Goal: Task Accomplishment & Management: Manage account settings

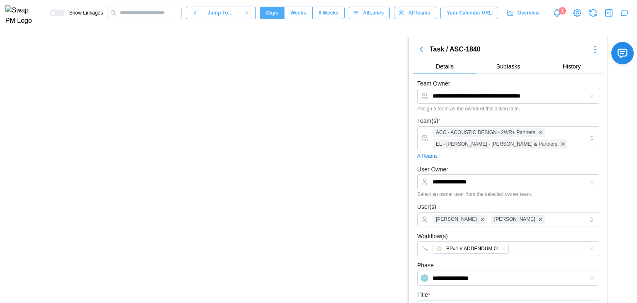
scroll to position [1159, 0]
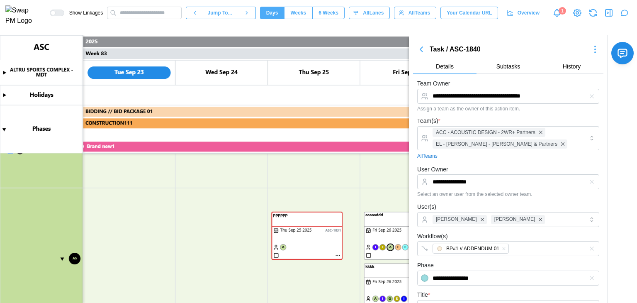
type textarea "*"
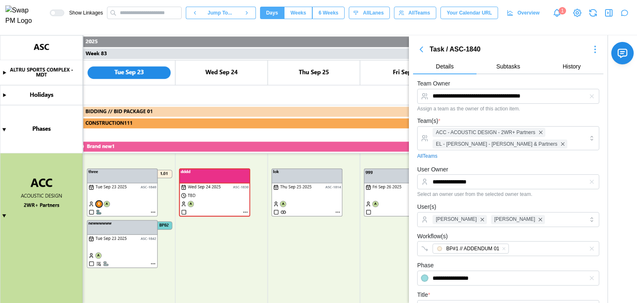
scroll to position [537, 0]
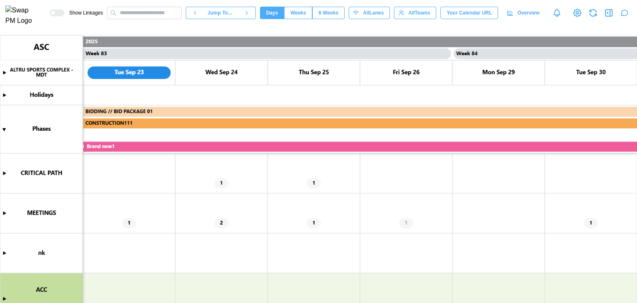
scroll to position [83, 0]
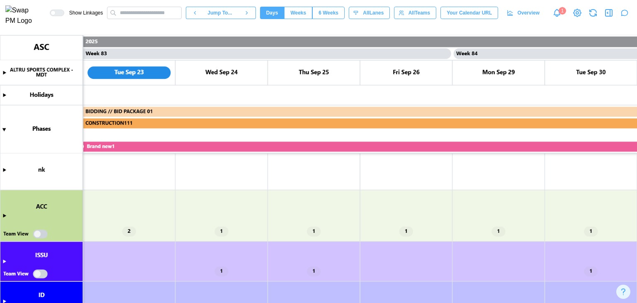
drag, startPoint x: 4, startPoint y: 216, endPoint x: 40, endPoint y: 218, distance: 36.1
click at [4, 216] on canvas at bounding box center [318, 168] width 637 height 267
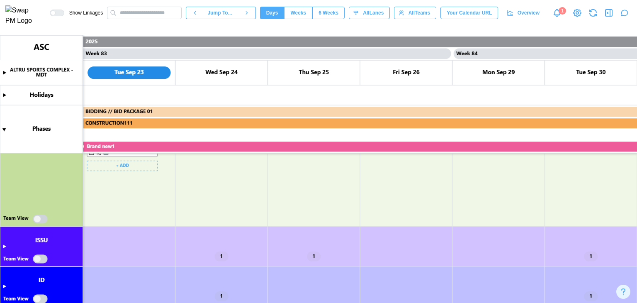
scroll to position [415, 0]
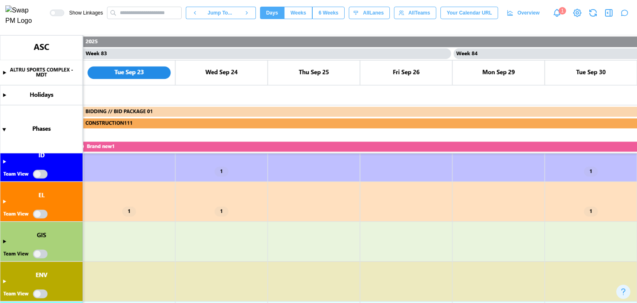
click at [5, 201] on canvas at bounding box center [318, 168] width 637 height 267
click at [2, 202] on canvas at bounding box center [318, 168] width 637 height 267
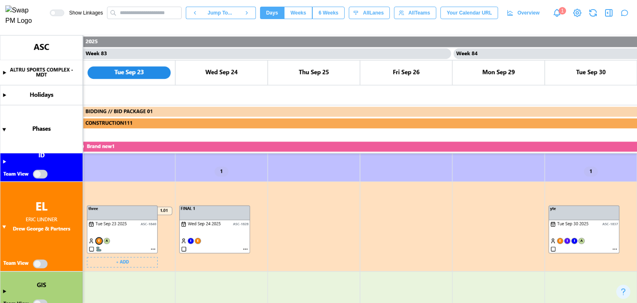
click at [45, 264] on canvas at bounding box center [318, 168] width 637 height 267
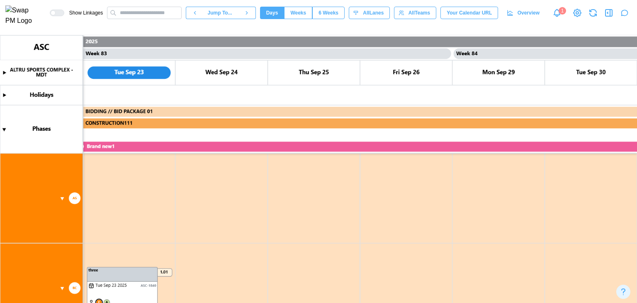
scroll to position [663, 0]
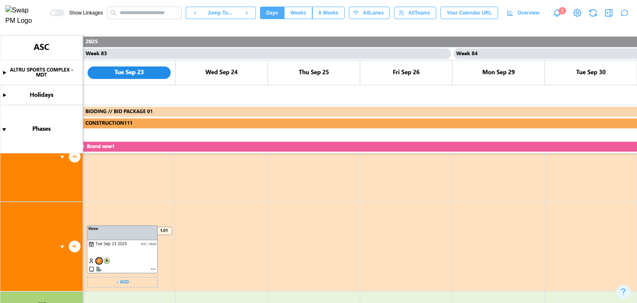
click at [151, 269] on canvas at bounding box center [318, 168] width 637 height 267
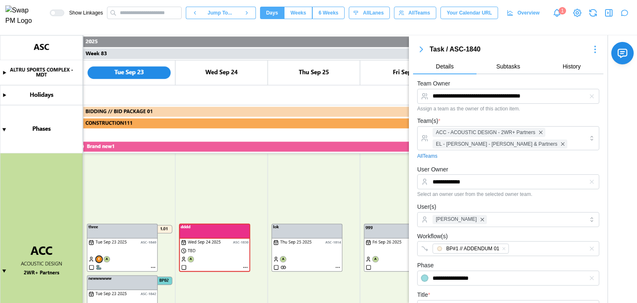
scroll to position [166, 0]
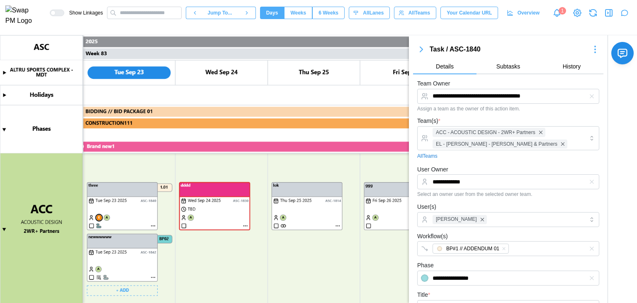
click at [153, 278] on canvas at bounding box center [318, 168] width 637 height 267
click at [153, 276] on canvas at bounding box center [318, 168] width 637 height 267
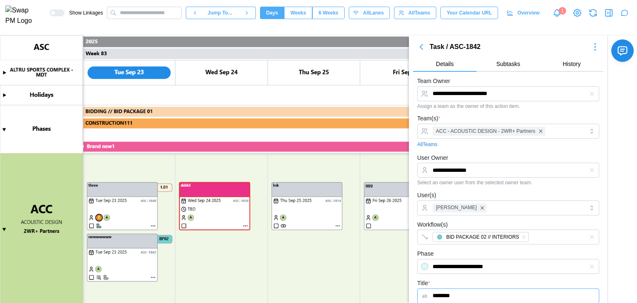
scroll to position [249, 0]
click at [43, 257] on canvas at bounding box center [318, 168] width 637 height 267
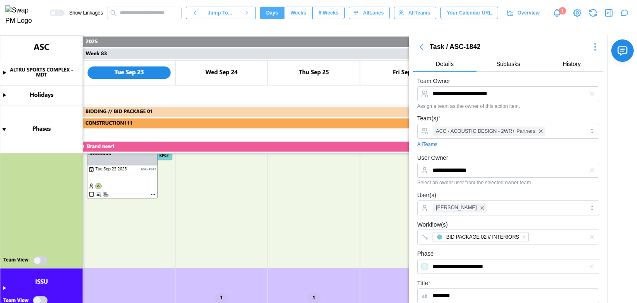
click at [39, 259] on canvas at bounding box center [318, 168] width 637 height 267
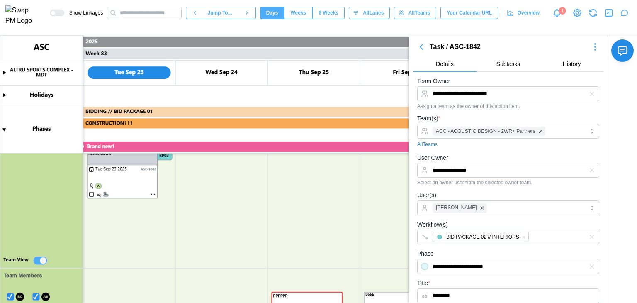
scroll to position [373, 0]
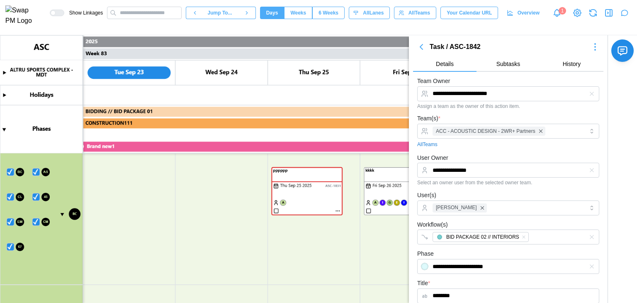
click at [12, 169] on canvas at bounding box center [318, 168] width 637 height 267
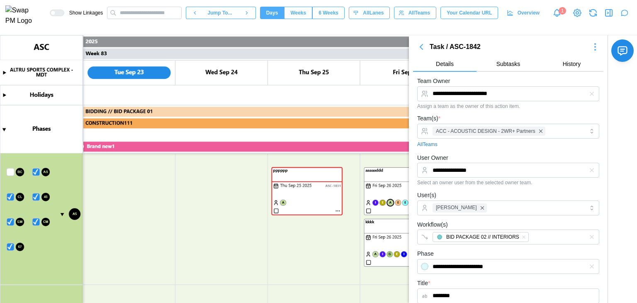
scroll to position [332, 0]
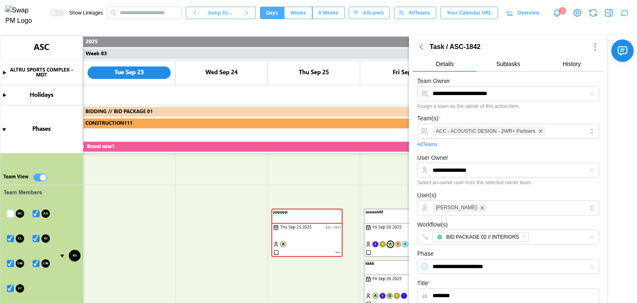
click at [37, 213] on canvas at bounding box center [318, 168] width 637 height 267
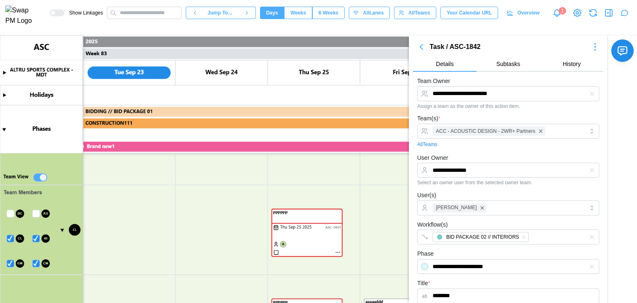
click at [35, 214] on canvas at bounding box center [318, 168] width 637 height 267
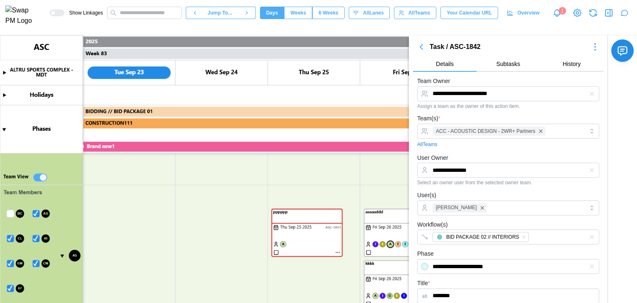
click at [13, 214] on canvas at bounding box center [318, 168] width 637 height 267
click at [10, 284] on canvas at bounding box center [318, 168] width 637 height 267
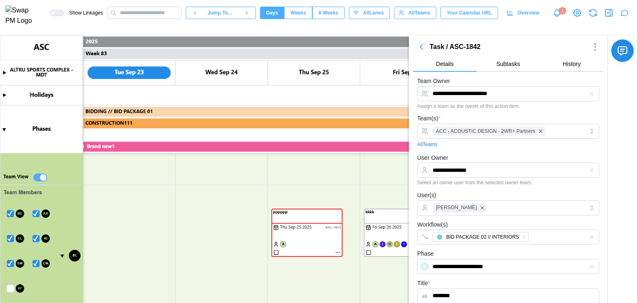
click at [35, 264] on canvas at bounding box center [318, 168] width 637 height 267
click at [11, 262] on canvas at bounding box center [318, 168] width 637 height 267
click at [36, 238] on canvas at bounding box center [318, 168] width 637 height 267
click at [10, 239] on canvas at bounding box center [318, 168] width 637 height 267
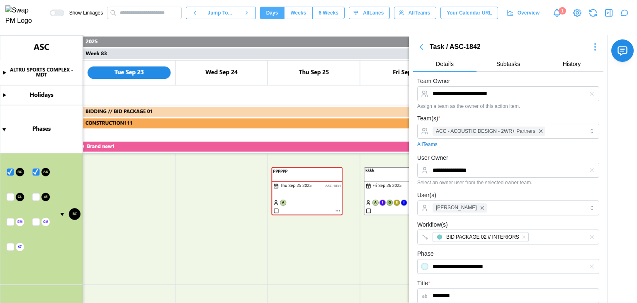
click at [35, 210] on canvas at bounding box center [318, 168] width 637 height 267
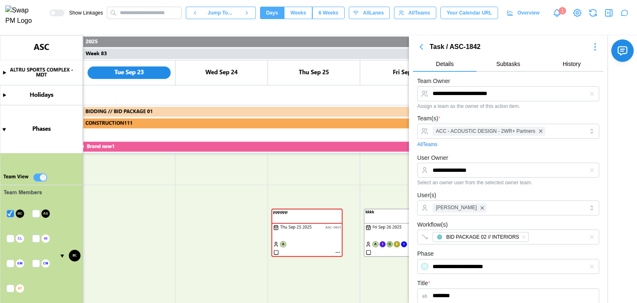
click at [18, 214] on canvas at bounding box center [318, 168] width 637 height 267
click at [12, 216] on canvas at bounding box center [318, 168] width 637 height 267
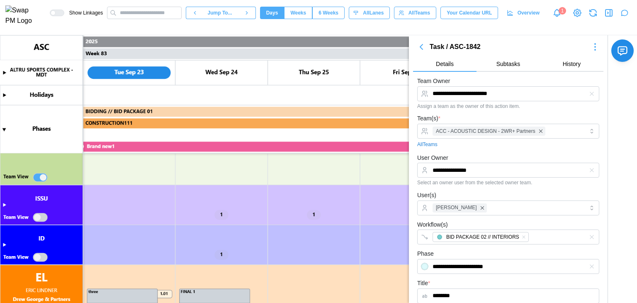
click at [43, 180] on canvas at bounding box center [318, 168] width 637 height 267
click at [43, 178] on canvas at bounding box center [318, 168] width 637 height 267
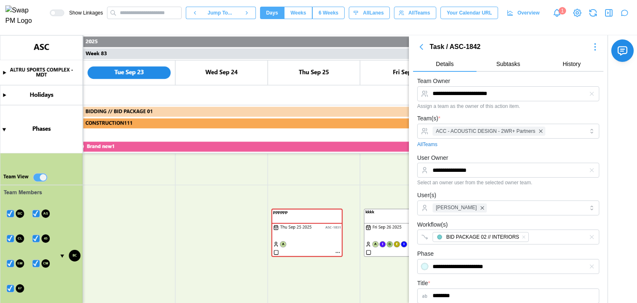
click at [10, 287] on canvas at bounding box center [318, 168] width 637 height 267
click at [36, 264] on canvas at bounding box center [318, 168] width 637 height 267
drag, startPoint x: 10, startPoint y: 264, endPoint x: 35, endPoint y: 239, distance: 35.5
click at [10, 264] on canvas at bounding box center [318, 168] width 637 height 267
drag, startPoint x: 35, startPoint y: 239, endPoint x: 12, endPoint y: 240, distance: 23.2
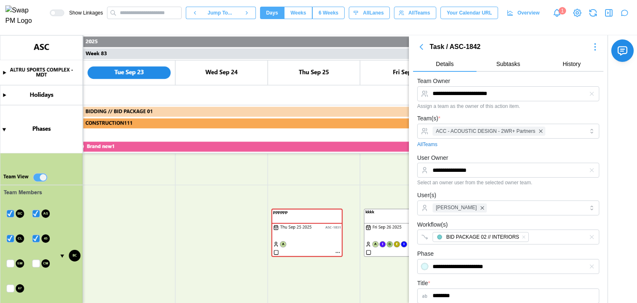
click at [36, 239] on canvas at bounding box center [318, 168] width 637 height 267
click at [12, 239] on canvas at bounding box center [318, 168] width 637 height 267
click at [12, 262] on canvas at bounding box center [318, 168] width 637 height 267
click at [7, 264] on canvas at bounding box center [318, 168] width 637 height 267
click at [36, 213] on canvas at bounding box center [318, 168] width 637 height 267
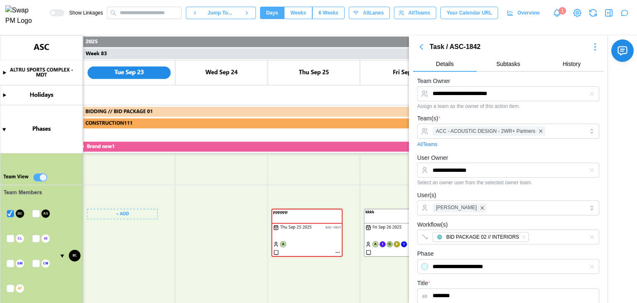
type textarea "*"
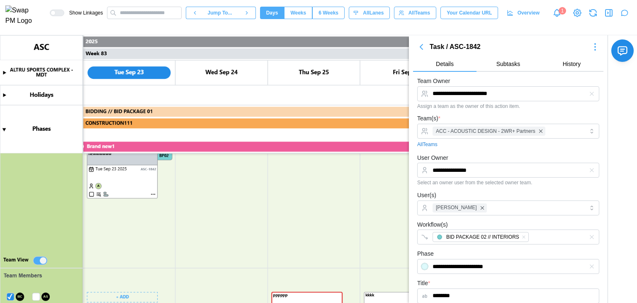
scroll to position [166, 0]
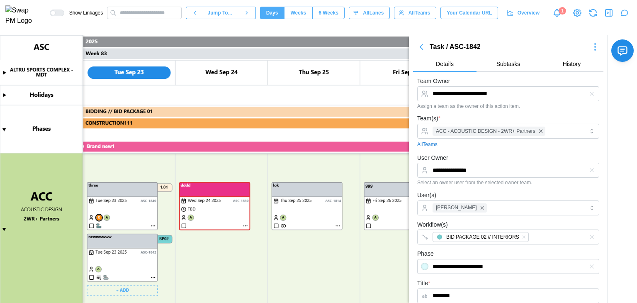
click at [153, 225] on canvas at bounding box center [318, 168] width 637 height 267
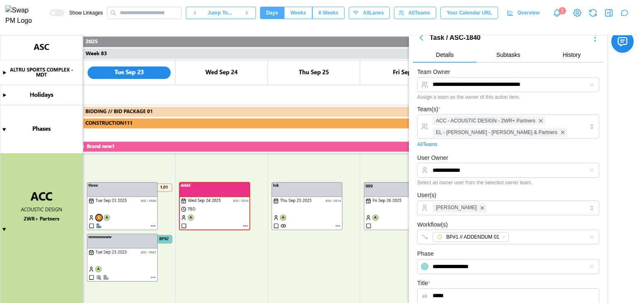
click at [590, 83] on icon "button" at bounding box center [592, 85] width 4 height 4
click at [526, 88] on input "Team Owner" at bounding box center [508, 84] width 182 height 15
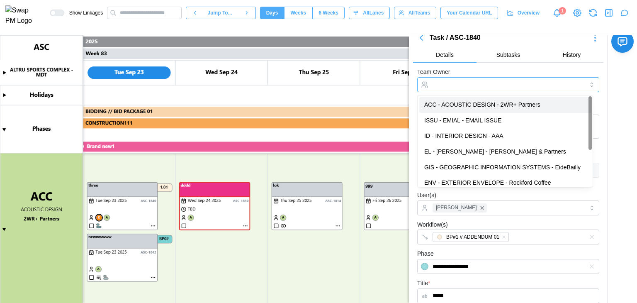
type input "**********"
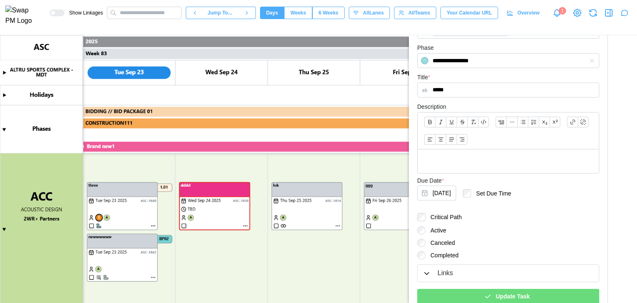
scroll to position [247, 0]
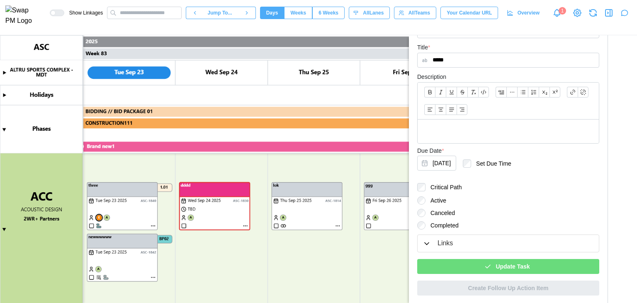
click at [511, 260] on span "Update Task" at bounding box center [512, 266] width 34 height 14
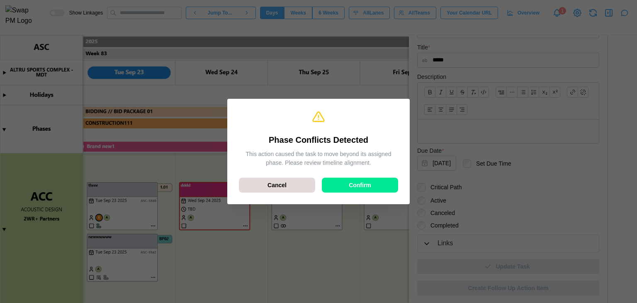
click at [342, 182] on div "Confirm" at bounding box center [360, 185] width 61 height 14
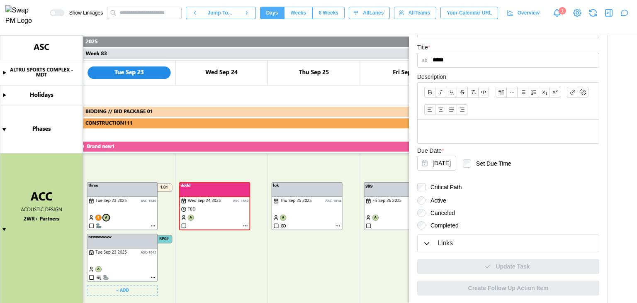
click at [100, 216] on canvas at bounding box center [318, 168] width 637 height 267
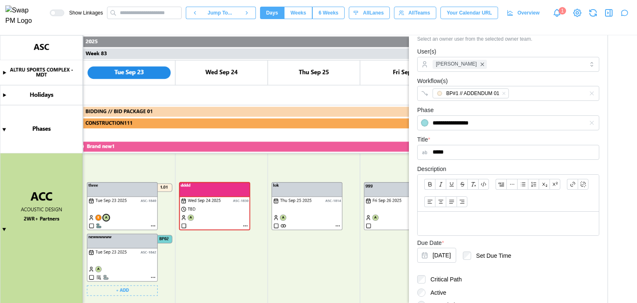
scroll to position [81, 0]
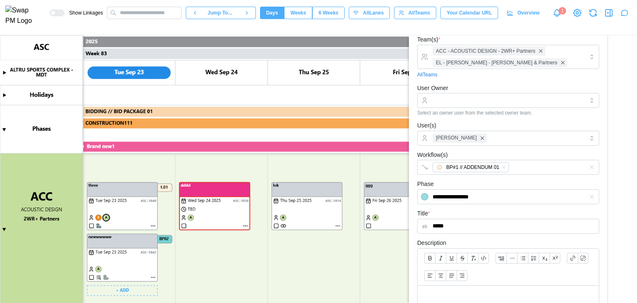
click at [106, 216] on canvas at bounding box center [318, 168] width 637 height 267
click at [105, 215] on canvas at bounding box center [318, 168] width 637 height 267
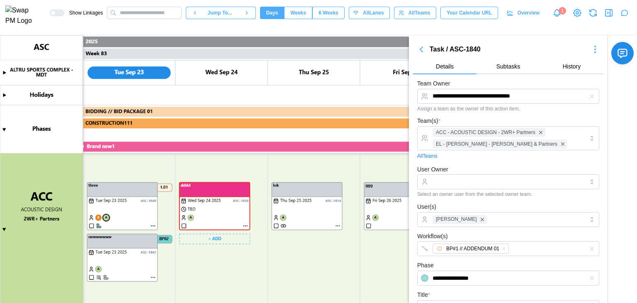
scroll to position [249, 0]
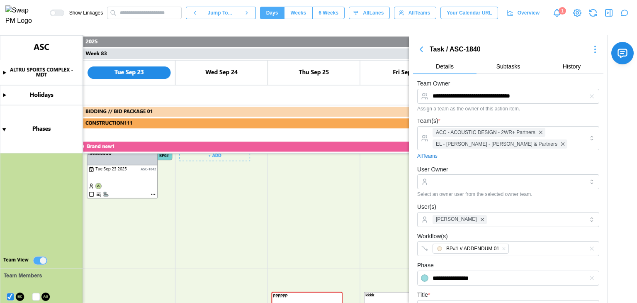
click at [37, 261] on canvas at bounding box center [318, 168] width 637 height 267
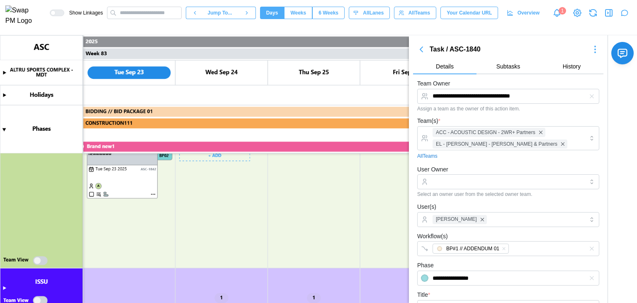
click at [37, 261] on canvas at bounding box center [318, 168] width 637 height 267
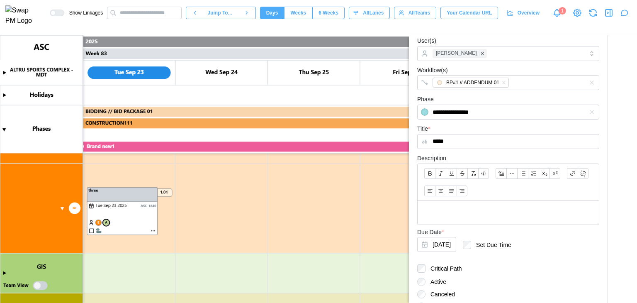
scroll to position [247, 0]
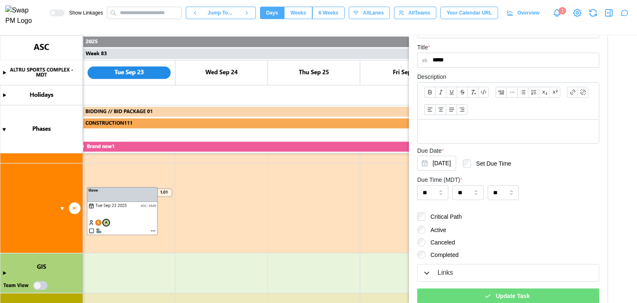
click at [501, 291] on span "Update Task" at bounding box center [512, 296] width 34 height 14
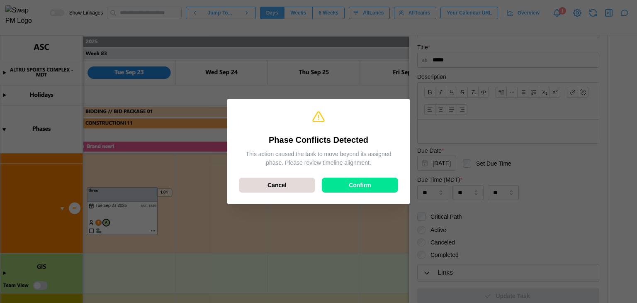
click at [373, 182] on div "Confirm" at bounding box center [360, 185] width 61 height 14
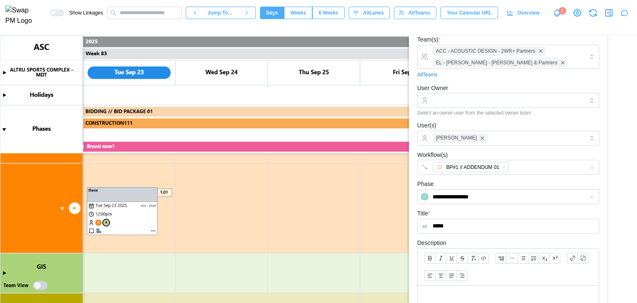
scroll to position [81, 0]
click at [552, 164] on div "BP#1 // ADDENDUM 01" at bounding box center [499, 167] width 138 height 14
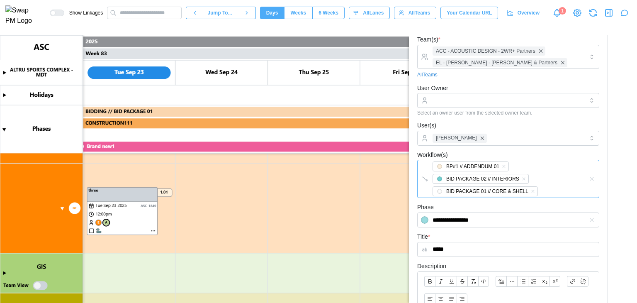
click at [533, 194] on div "BP#1 // ADDENDUM 01 BID PACKAGE 02 // INTERIORS BID PACKAGE 01 // CORE & SHELL" at bounding box center [499, 178] width 138 height 37
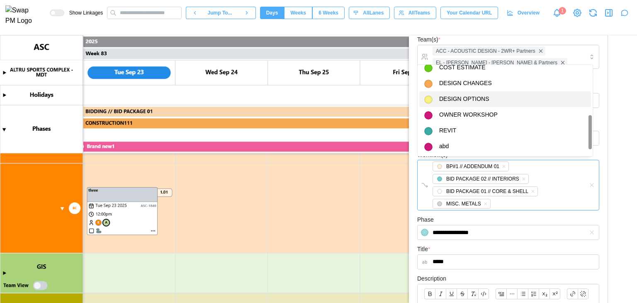
scroll to position [133, 0]
click at [480, 232] on input "**********" at bounding box center [508, 232] width 182 height 15
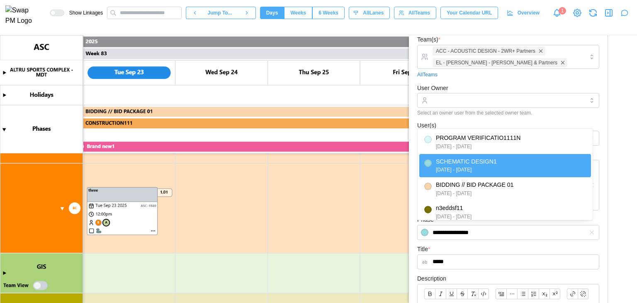
click at [517, 242] on form "**********" at bounding box center [508, 251] width 182 height 508
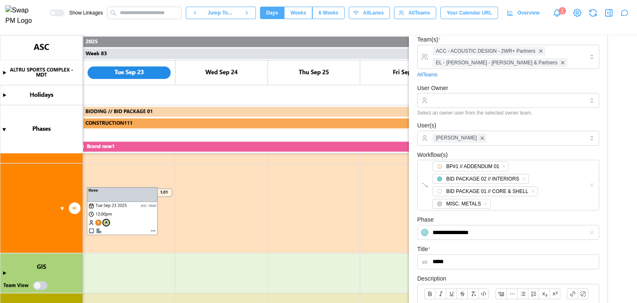
scroll to position [311, 0]
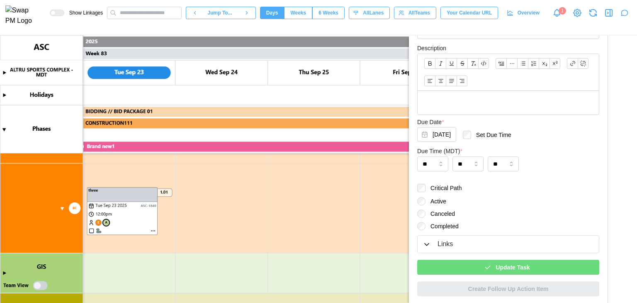
click at [489, 277] on div "**********" at bounding box center [508, 31] width 190 height 537
click at [490, 272] on div "Update Task" at bounding box center [507, 267] width 169 height 14
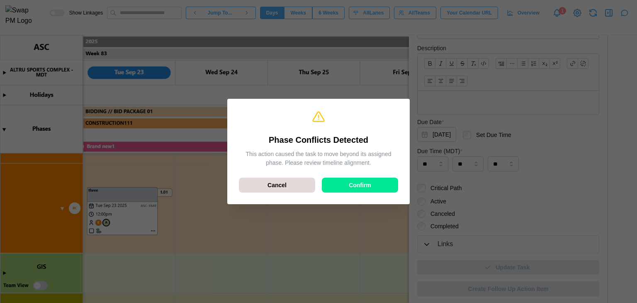
click at [380, 184] on div "Confirm" at bounding box center [360, 185] width 61 height 14
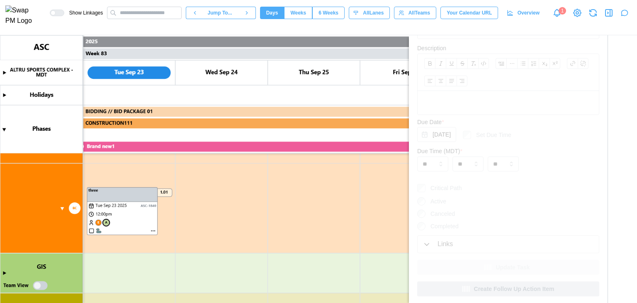
type textarea "*"
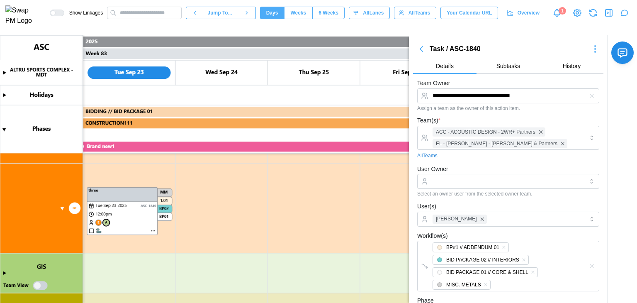
scroll to position [0, 0]
click at [508, 192] on div "Select an owner user from the selected owner team." at bounding box center [508, 194] width 182 height 6
click at [488, 187] on input "User Owner" at bounding box center [508, 181] width 182 height 15
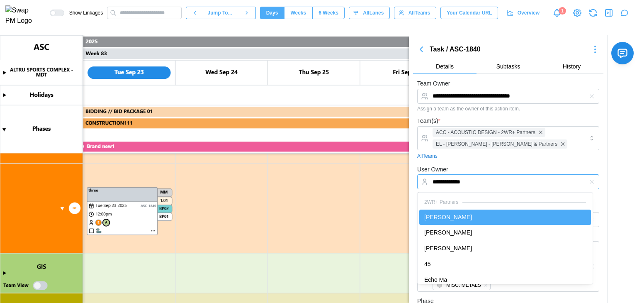
click at [480, 185] on input "**********" at bounding box center [508, 181] width 182 height 15
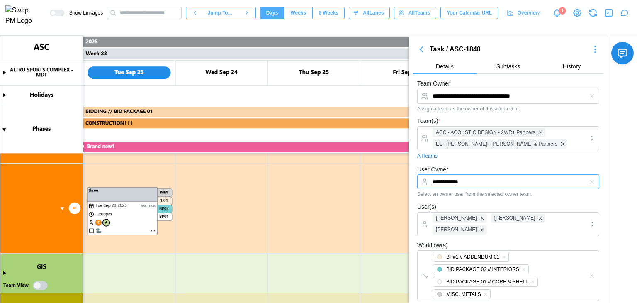
click at [494, 182] on input "**********" at bounding box center [508, 181] width 182 height 15
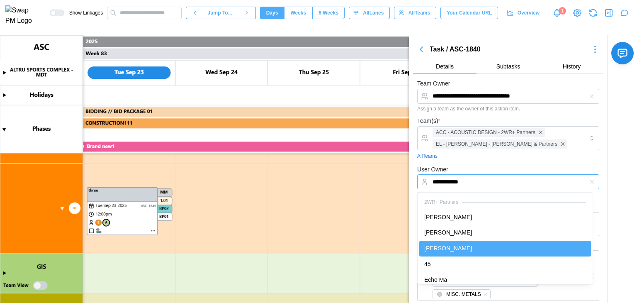
drag, startPoint x: 510, startPoint y: 185, endPoint x: 504, endPoint y: 194, distance: 11.4
click at [510, 184] on input "**********" at bounding box center [508, 181] width 182 height 15
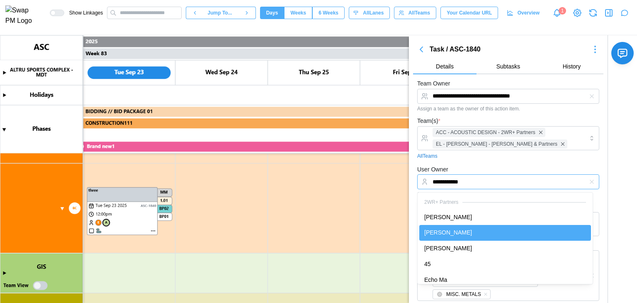
click at [498, 183] on input "**********" at bounding box center [508, 181] width 182 height 15
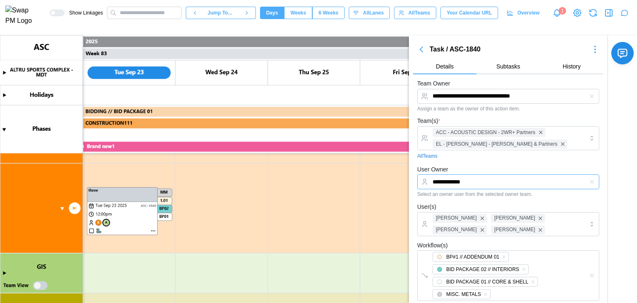
click at [501, 185] on input "**********" at bounding box center [508, 181] width 182 height 15
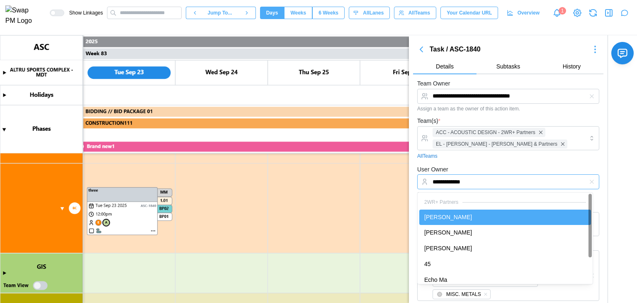
type input "**********"
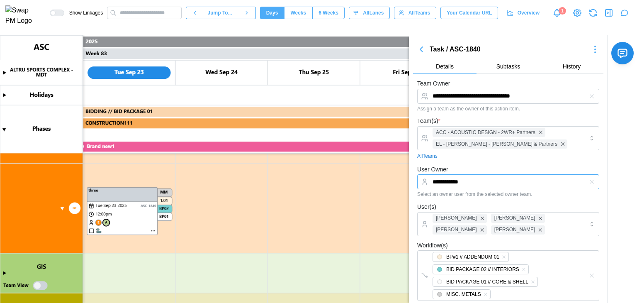
click at [494, 185] on input "**********" at bounding box center [508, 181] width 182 height 15
click at [502, 180] on input "User Owner" at bounding box center [508, 181] width 182 height 15
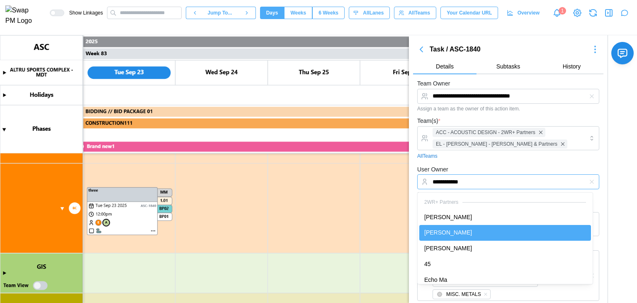
click at [498, 182] on input "**********" at bounding box center [508, 181] width 182 height 15
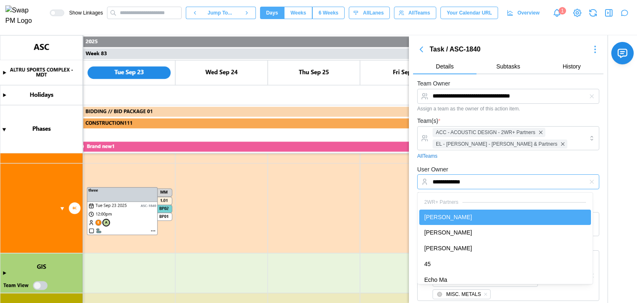
click at [505, 181] on input "**********" at bounding box center [508, 181] width 182 height 15
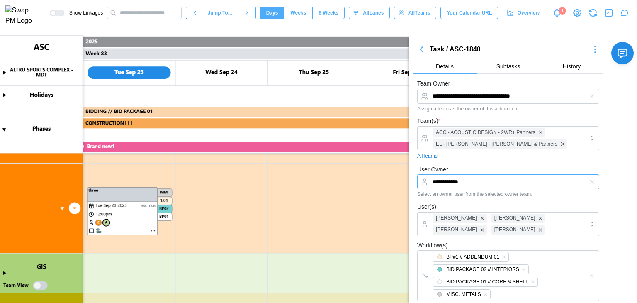
click at [502, 188] on input "**********" at bounding box center [508, 181] width 182 height 15
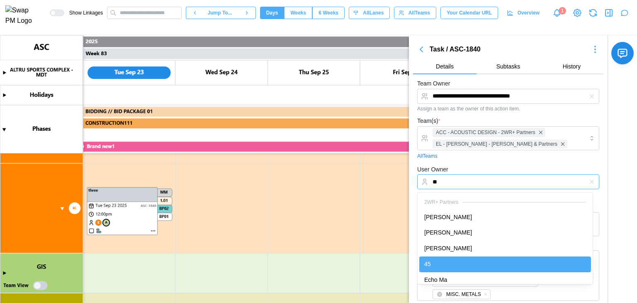
click at [503, 186] on input "**" at bounding box center [508, 181] width 182 height 15
type input "*******"
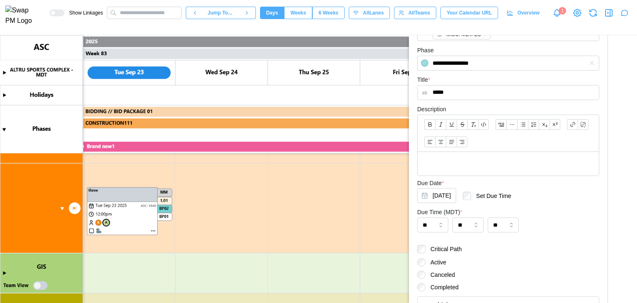
scroll to position [320, 0]
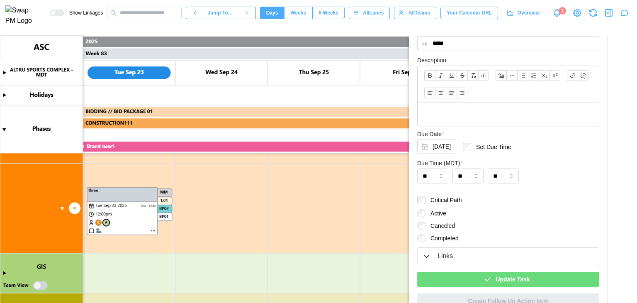
click at [515, 272] on span "Update Task" at bounding box center [512, 279] width 34 height 14
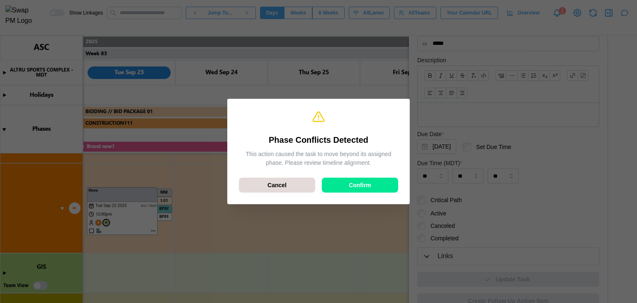
click at [376, 189] on div "Confirm" at bounding box center [360, 185] width 61 height 14
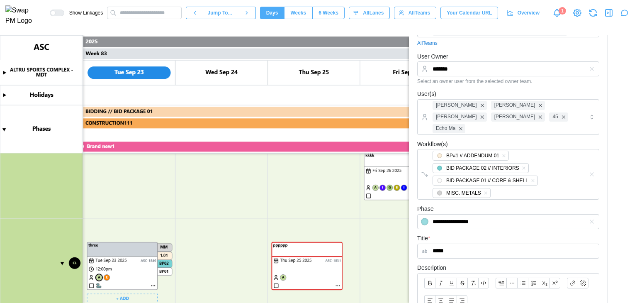
scroll to position [332, 0]
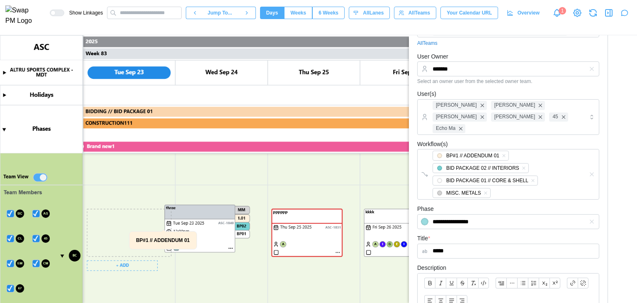
drag, startPoint x: 147, startPoint y: 219, endPoint x: 240, endPoint y: 218, distance: 93.7
click at [240, 218] on canvas at bounding box center [318, 168] width 637 height 267
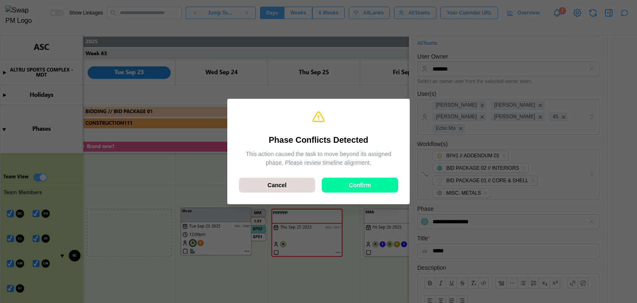
click at [362, 192] on div "Phase Conflicts Detected This action caused the task to move beyond its assigne…" at bounding box center [318, 151] width 169 height 92
click at [362, 188] on span "Confirm" at bounding box center [360, 185] width 22 height 14
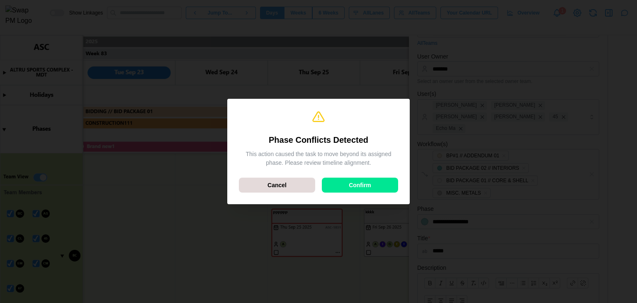
click at [359, 186] on span "Confirm" at bounding box center [360, 185] width 22 height 14
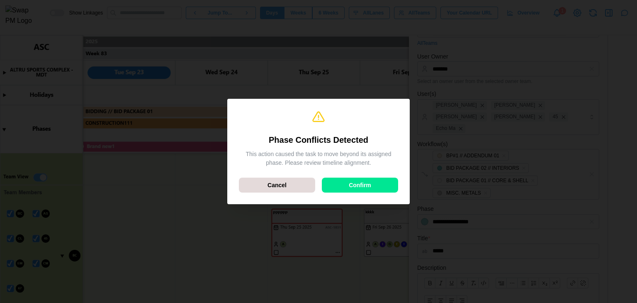
click at [359, 186] on span "Confirm" at bounding box center [360, 185] width 22 height 14
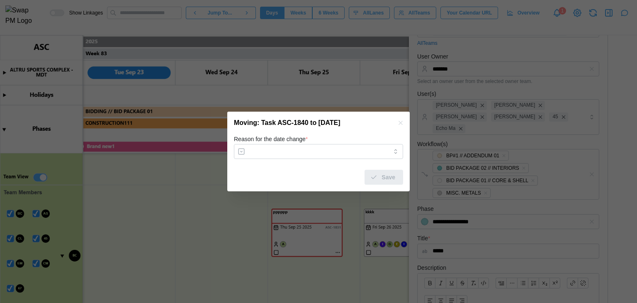
type textarea "*"
click at [401, 121] on icon "button" at bounding box center [400, 122] width 7 height 7
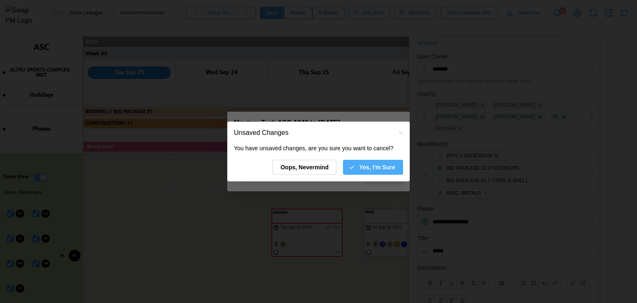
click at [359, 164] on div "Yes, I'm Sure" at bounding box center [371, 167] width 47 height 14
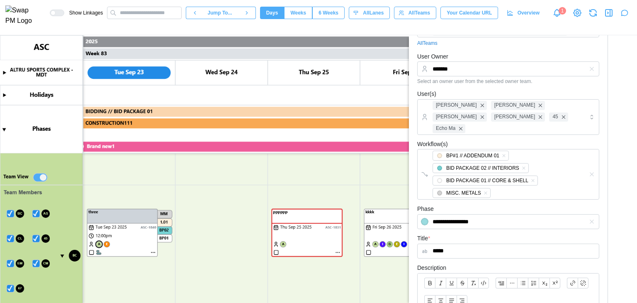
click at [281, 185] on canvas at bounding box center [318, 168] width 637 height 267
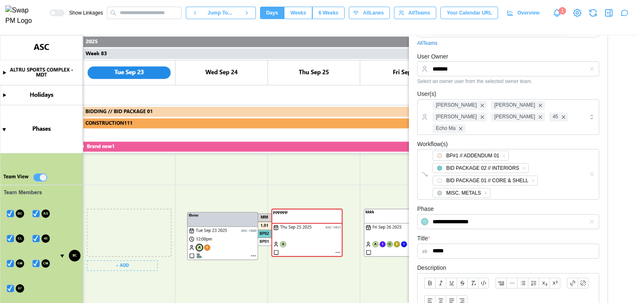
drag, startPoint x: 139, startPoint y: 216, endPoint x: 236, endPoint y: 219, distance: 97.1
click at [236, 219] on canvas at bounding box center [318, 168] width 637 height 267
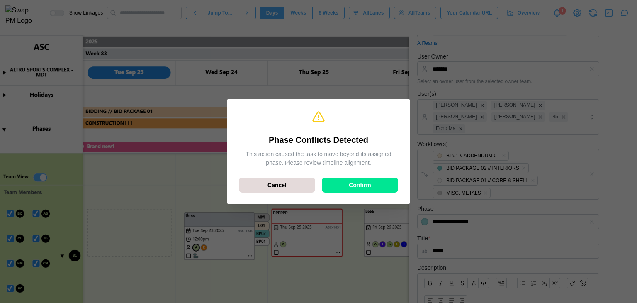
click at [336, 182] on div "Confirm" at bounding box center [360, 185] width 61 height 14
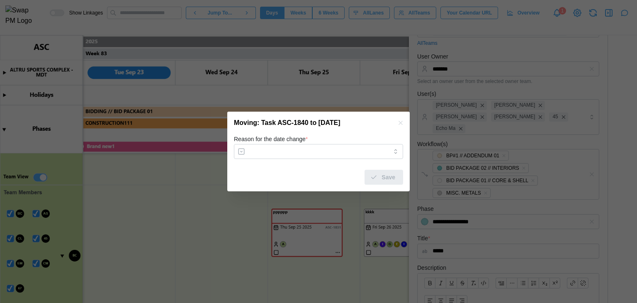
click at [317, 160] on form "Reason for the date change * Save" at bounding box center [318, 159] width 169 height 51
click at [318, 156] on input "Reason for the date change *" at bounding box center [318, 151] width 169 height 15
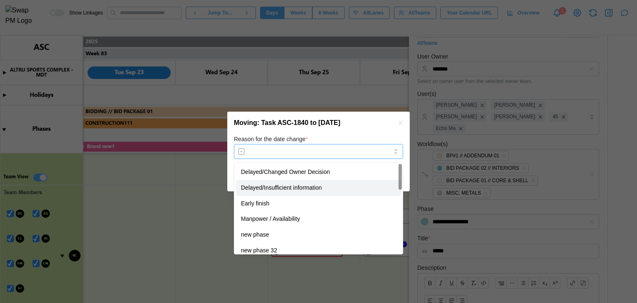
type input "**********"
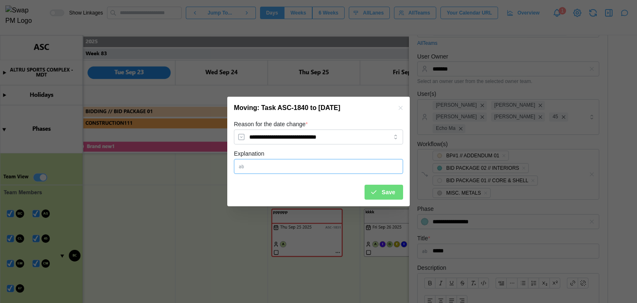
click at [372, 170] on input "Explanation" at bounding box center [318, 166] width 169 height 15
type input "**"
click at [373, 193] on icon "submit" at bounding box center [373, 191] width 7 height 7
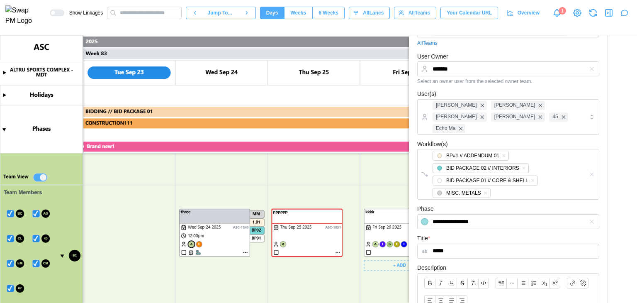
click at [384, 193] on canvas at bounding box center [318, 168] width 637 height 267
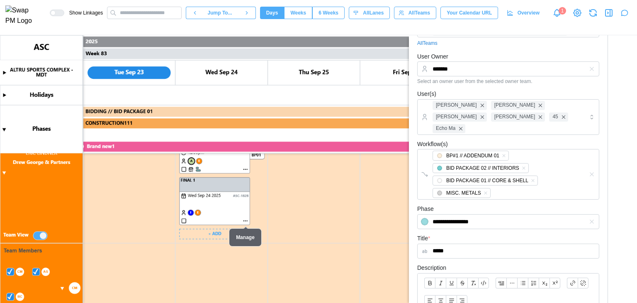
scroll to position [1285, 0]
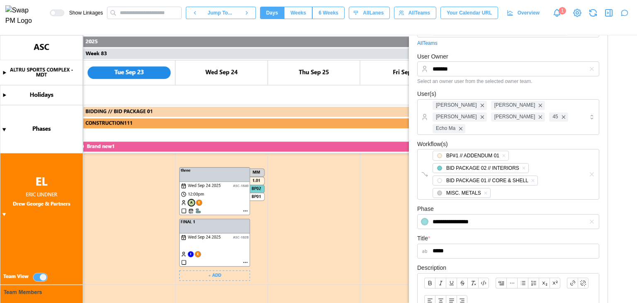
click at [184, 263] on canvas at bounding box center [318, 168] width 637 height 267
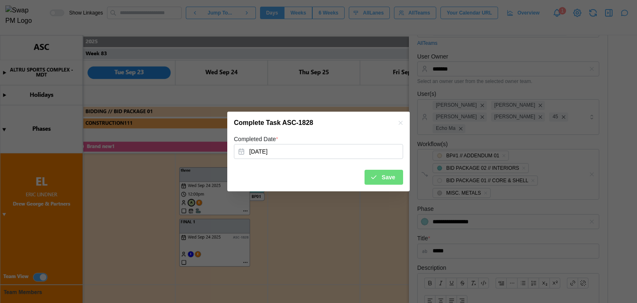
click at [366, 177] on div "Save" at bounding box center [318, 174] width 169 height 22
click at [388, 182] on span "Save" at bounding box center [388, 177] width 14 height 14
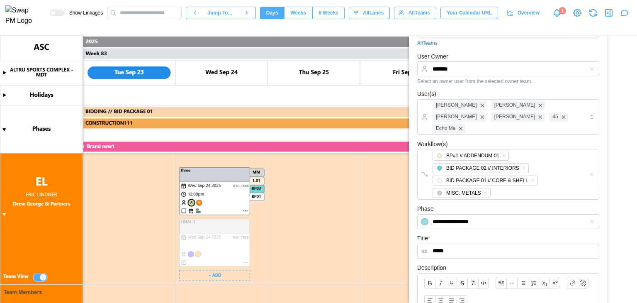
click at [245, 211] on canvas at bounding box center [318, 168] width 637 height 267
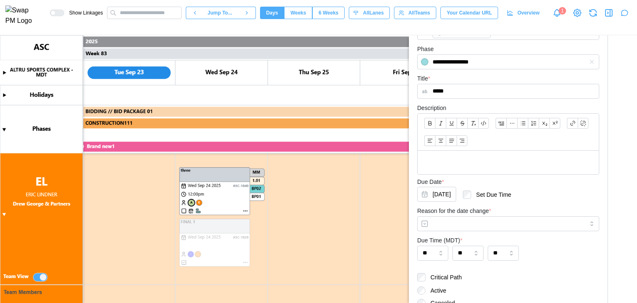
scroll to position [350, 0]
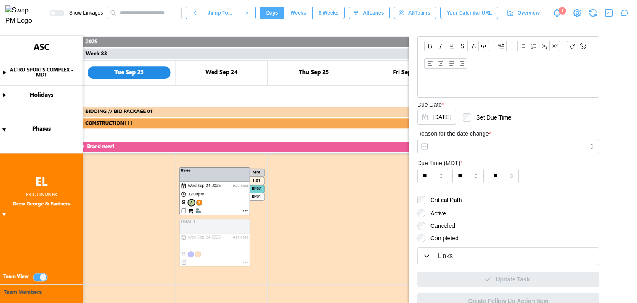
click at [226, 174] on canvas at bounding box center [318, 168] width 637 height 267
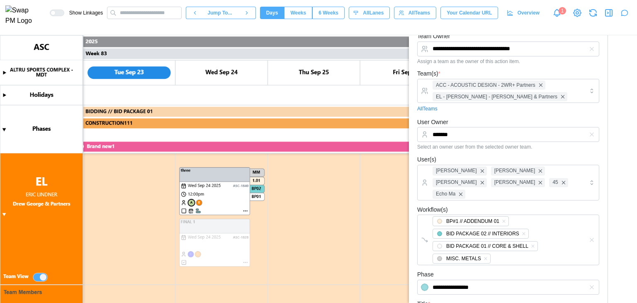
scroll to position [0, 0]
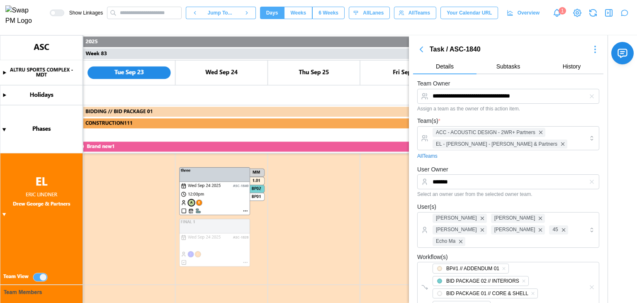
click at [592, 51] on icon "button" at bounding box center [595, 49] width 10 height 10
click at [571, 121] on div "Delete Task" at bounding box center [577, 122] width 36 height 7
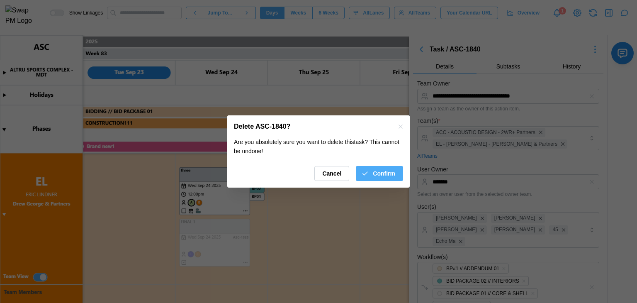
click at [376, 173] on span "Confirm" at bounding box center [384, 173] width 22 height 14
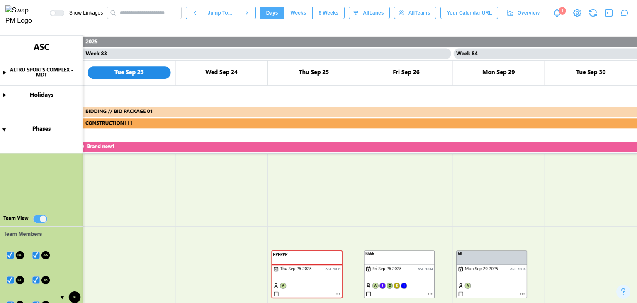
scroll to position [166, 0]
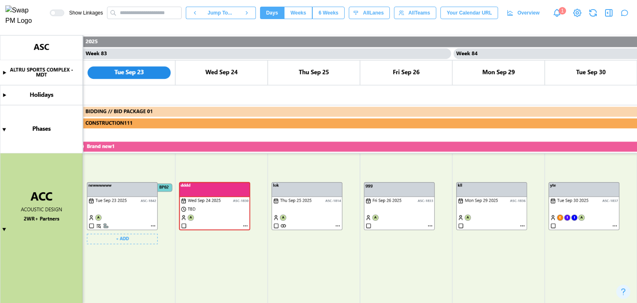
click at [152, 223] on canvas at bounding box center [318, 168] width 637 height 267
type textarea "*"
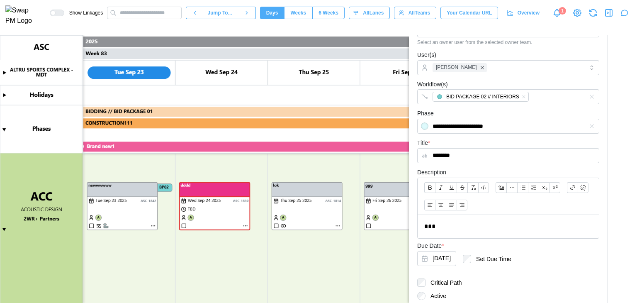
scroll to position [31, 0]
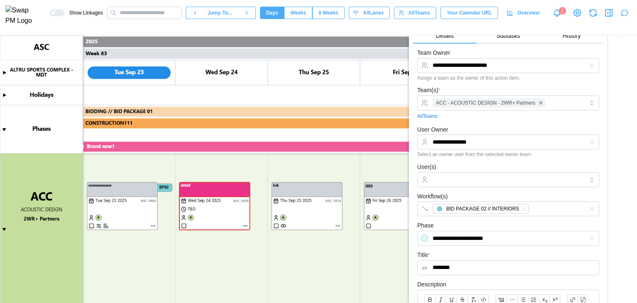
click at [588, 143] on icon "button" at bounding box center [591, 141] width 7 height 7
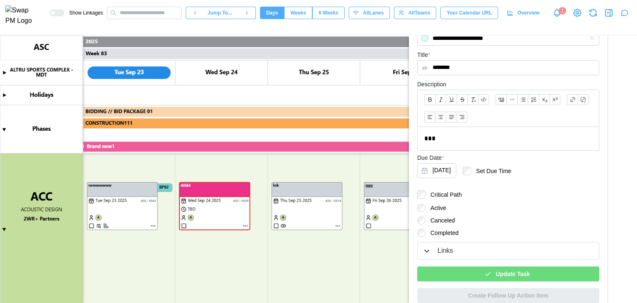
scroll to position [238, 0]
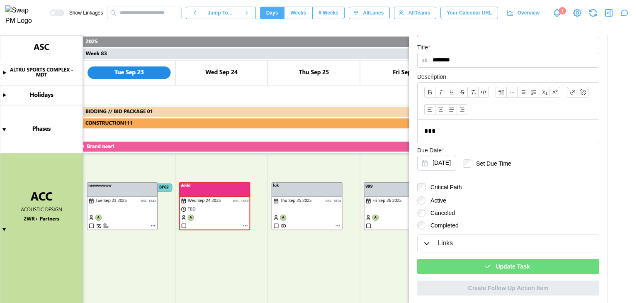
click at [509, 259] on span "Update Task" at bounding box center [512, 266] width 34 height 14
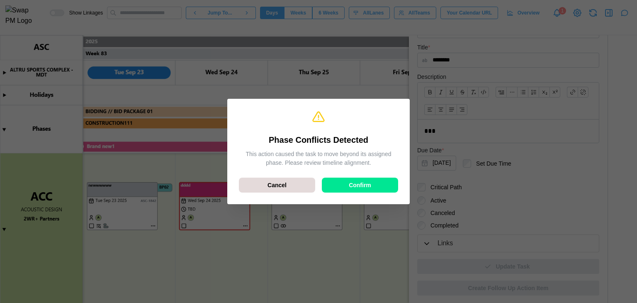
click at [338, 183] on div "Confirm" at bounding box center [360, 185] width 61 height 14
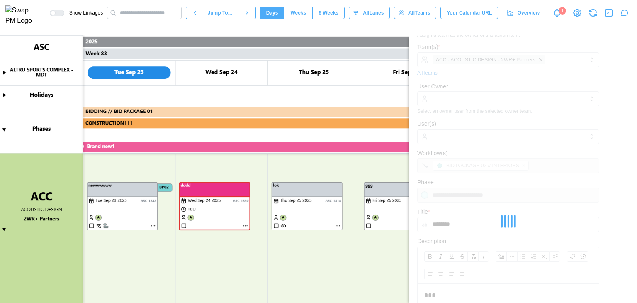
scroll to position [31, 0]
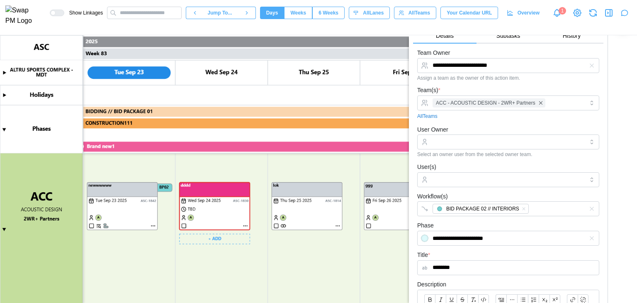
type textarea "*"
click at [466, 143] on input "User Owner" at bounding box center [508, 141] width 182 height 15
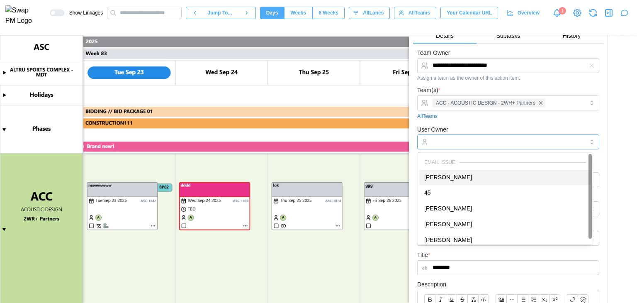
type input "**********"
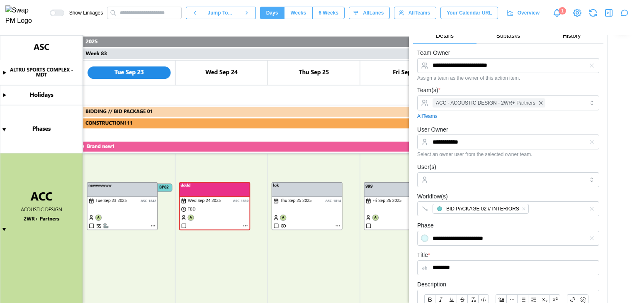
click at [473, 152] on div "Select an owner user from the selected owner team." at bounding box center [508, 154] width 182 height 6
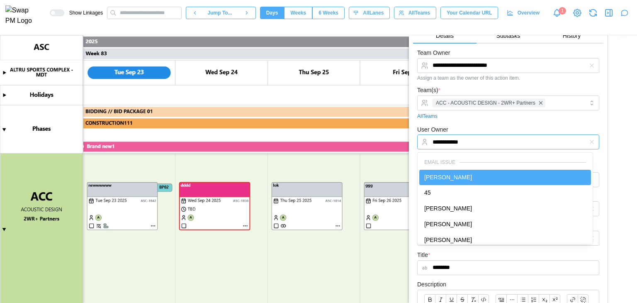
click at [476, 143] on input "**********" at bounding box center [508, 141] width 182 height 15
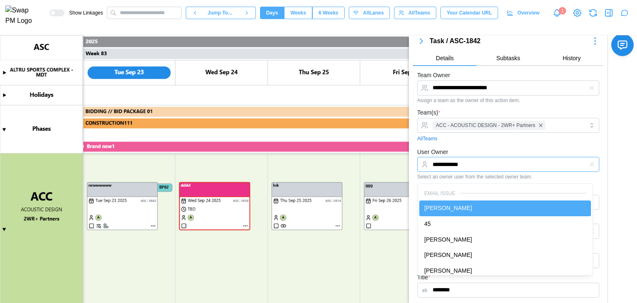
scroll to position [0, 0]
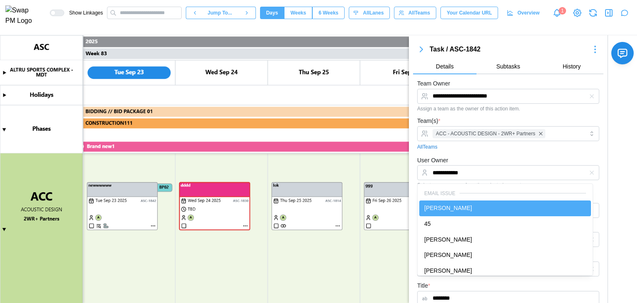
click at [473, 142] on div "Team(s) * ACC - ACOUSTIC DESIGN - 2WR+ Partners All Teams" at bounding box center [508, 133] width 182 height 35
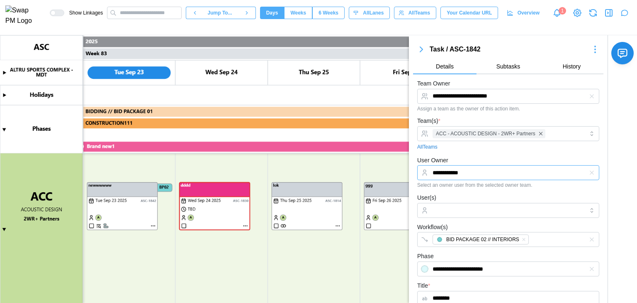
click at [486, 173] on input "**********" at bounding box center [508, 172] width 182 height 15
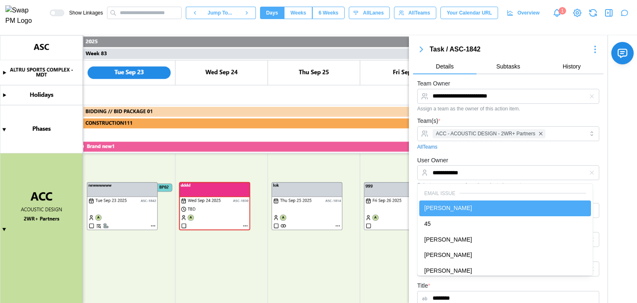
click at [501, 158] on div "**********" at bounding box center [508, 171] width 182 height 33
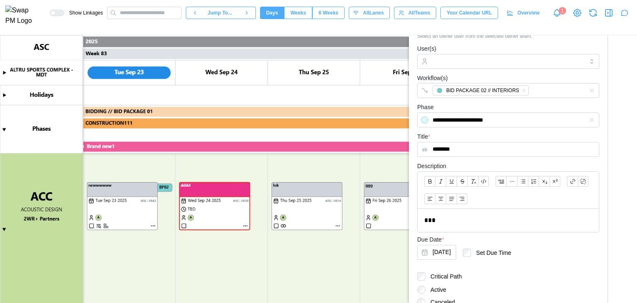
scroll to position [207, 0]
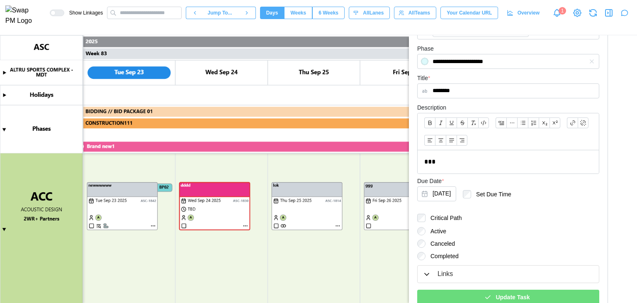
click at [464, 296] on div "Update Task" at bounding box center [507, 297] width 169 height 14
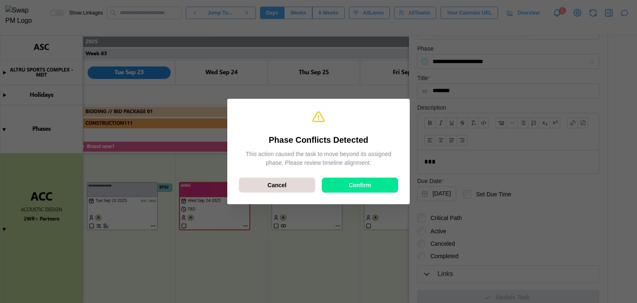
click at [351, 182] on span "Confirm" at bounding box center [360, 185] width 22 height 14
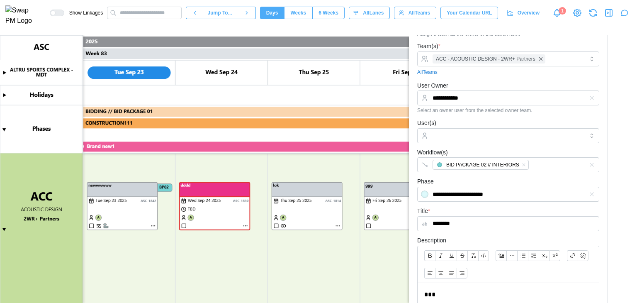
scroll to position [72, 0]
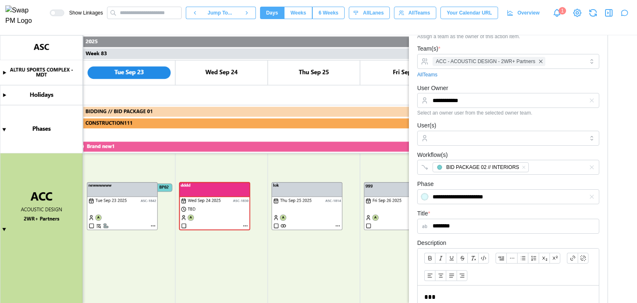
click at [597, 18] on icon "button" at bounding box center [593, 13] width 10 height 10
click at [455, 139] on input "User(s)" at bounding box center [507, 138] width 151 height 7
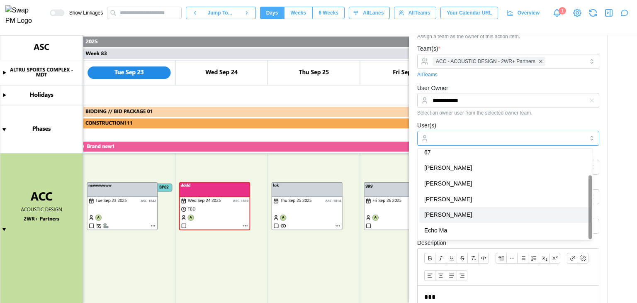
scroll to position [21, 0]
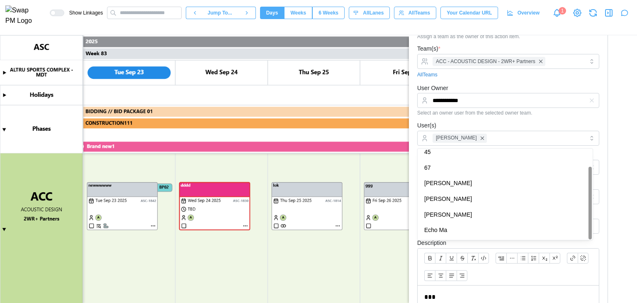
click at [507, 124] on div "User(s) Caleb Leftin" at bounding box center [508, 132] width 182 height 25
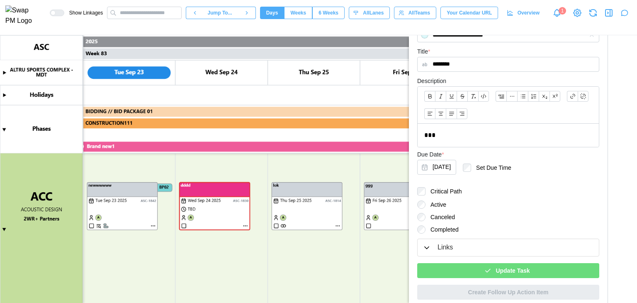
scroll to position [238, 0]
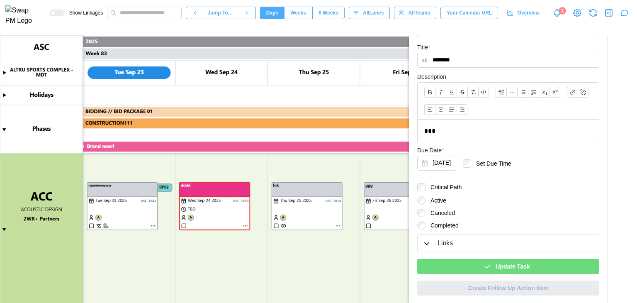
click at [493, 265] on div "Update Task" at bounding box center [507, 266] width 169 height 14
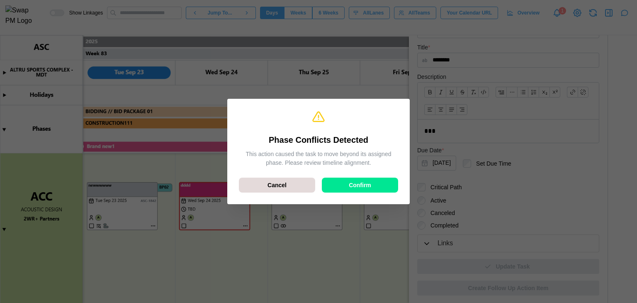
click at [353, 180] on span "Confirm" at bounding box center [360, 185] width 22 height 14
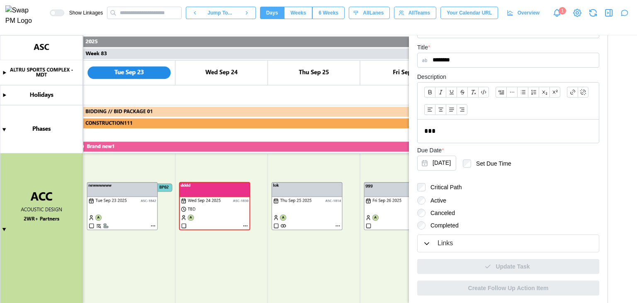
click at [98, 218] on canvas at bounding box center [318, 168] width 637 height 267
type textarea "*"
